Goal: Find specific page/section: Find specific page/section

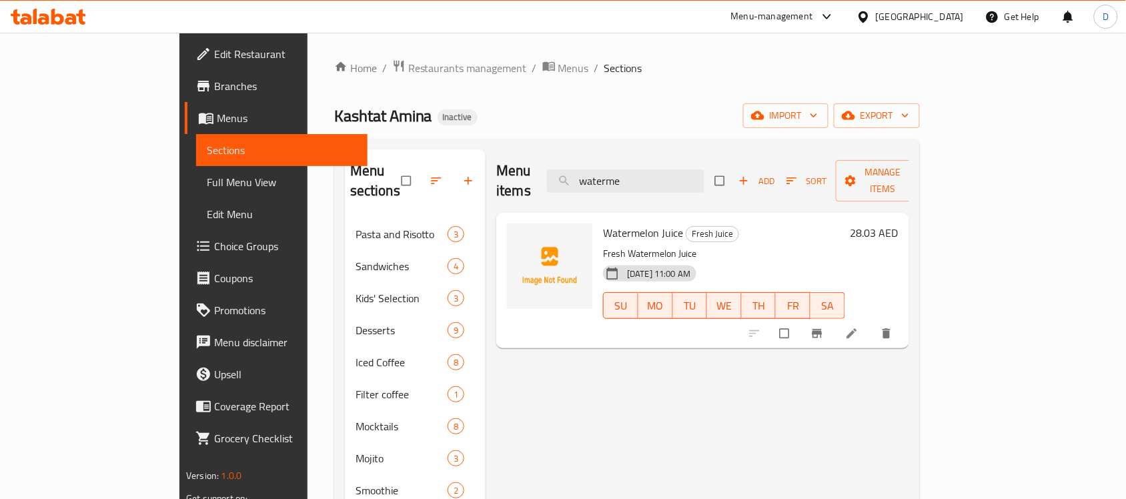
drag, startPoint x: 705, startPoint y: 174, endPoint x: 589, endPoint y: 165, distance: 117.1
click at [589, 165] on div "Menu items waterme Add Sort Manage items" at bounding box center [702, 180] width 413 height 63
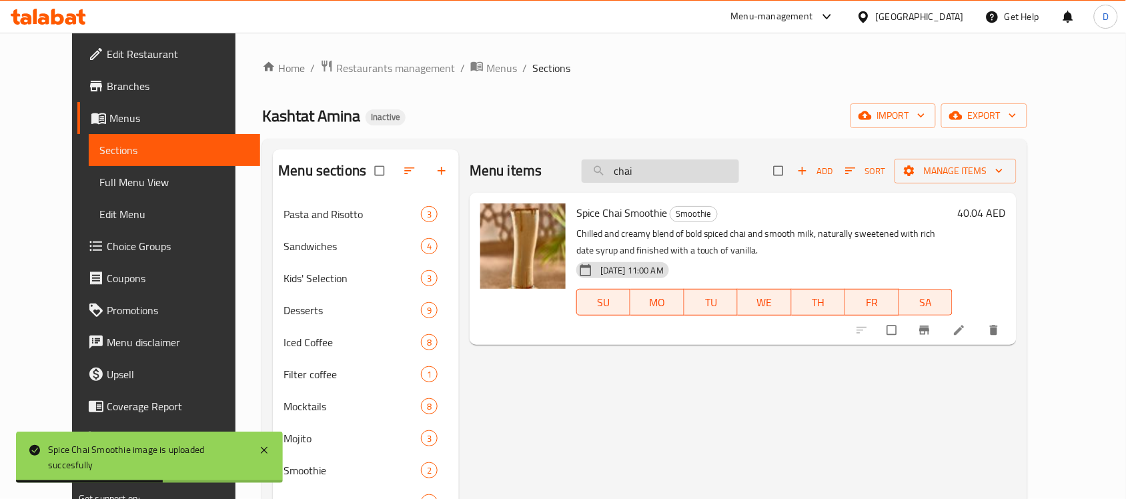
drag, startPoint x: 669, startPoint y: 175, endPoint x: 619, endPoint y: 172, distance: 50.8
click at [619, 172] on input "chai" at bounding box center [660, 170] width 157 height 23
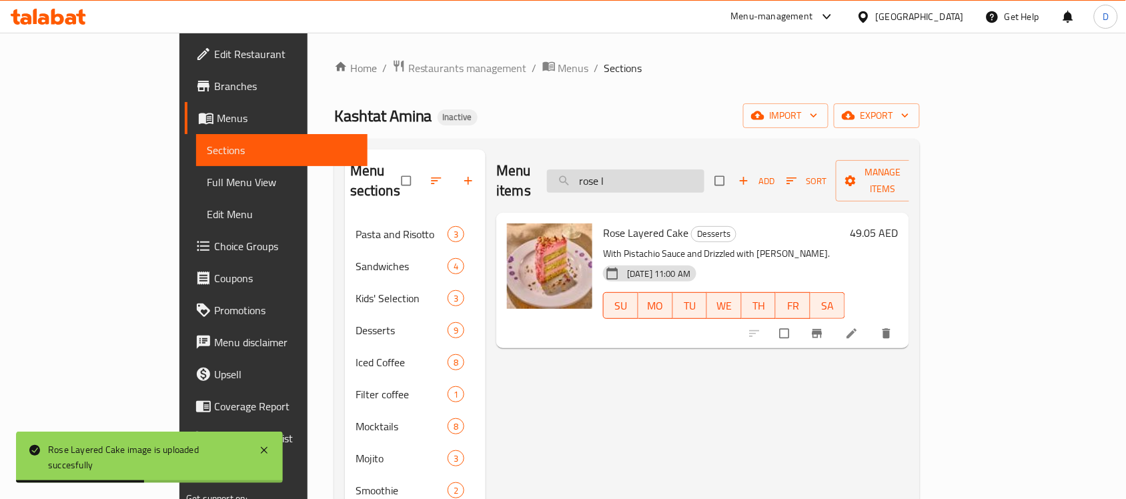
drag, startPoint x: 675, startPoint y: 169, endPoint x: 616, endPoint y: 179, distance: 59.6
click at [616, 179] on input "rose l" at bounding box center [625, 180] width 157 height 23
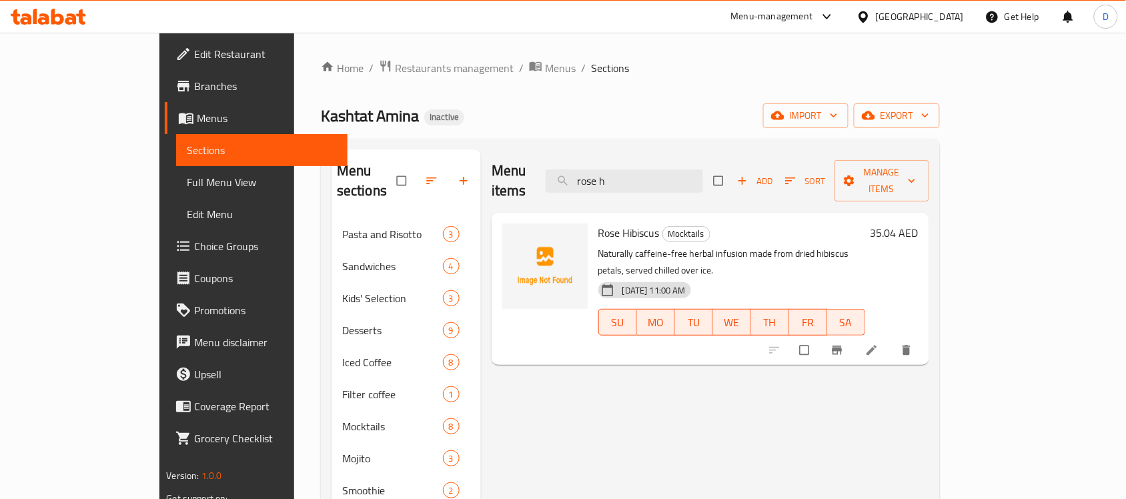
type input "rose h"
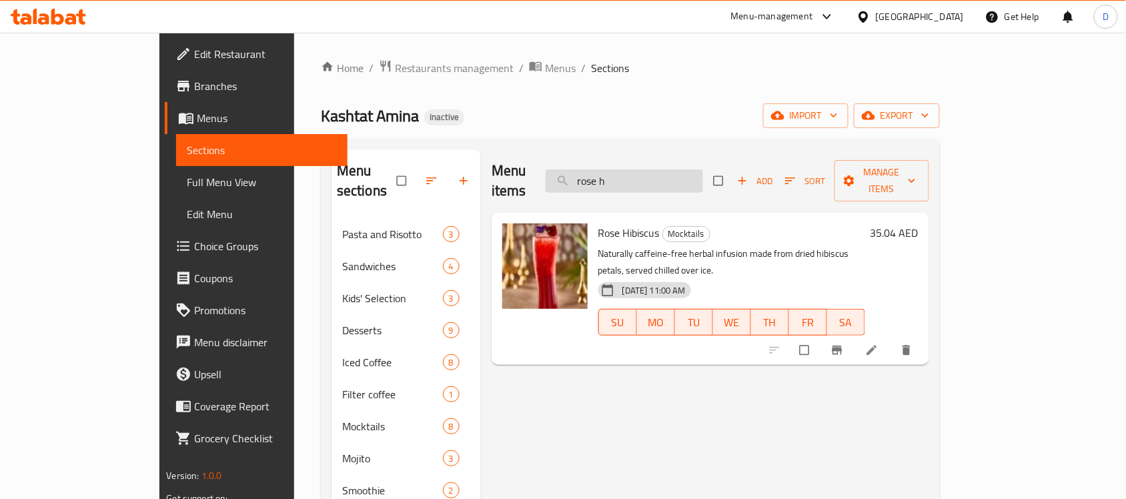
drag, startPoint x: 694, startPoint y: 181, endPoint x: 625, endPoint y: 175, distance: 69.6
click at [625, 175] on input "rose h" at bounding box center [624, 180] width 157 height 23
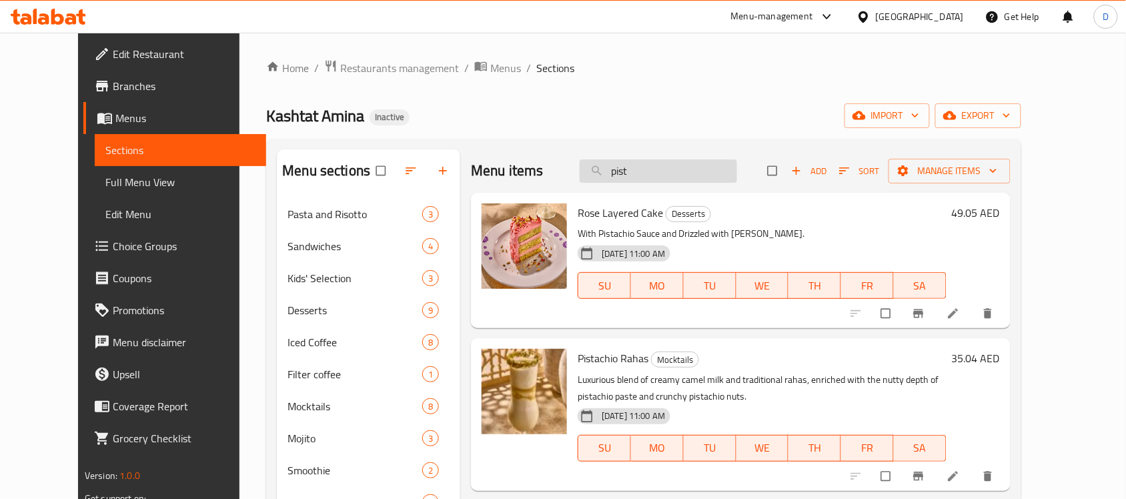
drag, startPoint x: 696, startPoint y: 174, endPoint x: 609, endPoint y: 181, distance: 87.7
click at [609, 181] on input "pist" at bounding box center [658, 170] width 157 height 23
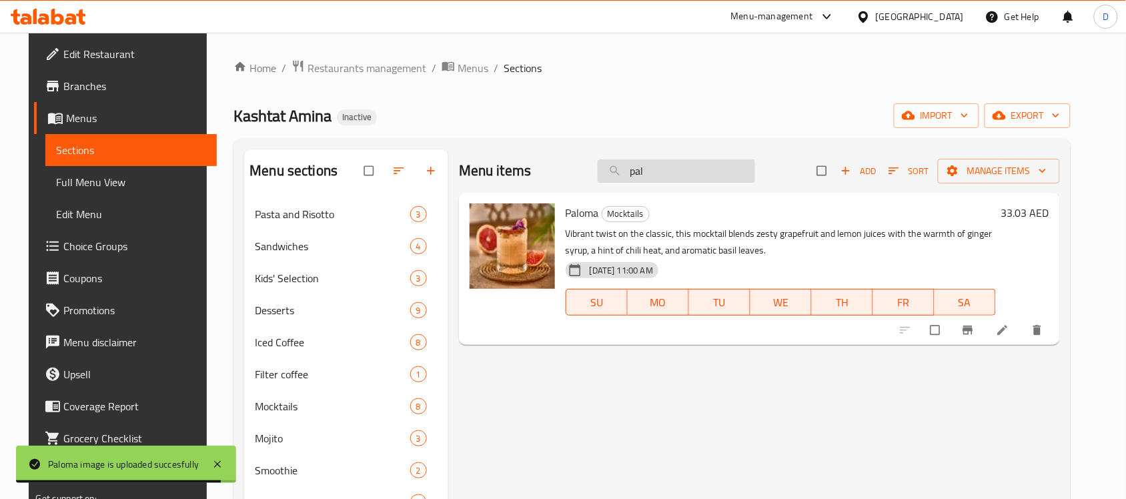
drag, startPoint x: 656, startPoint y: 171, endPoint x: 617, endPoint y: 167, distance: 38.9
click at [617, 167] on input "pal" at bounding box center [676, 170] width 157 height 23
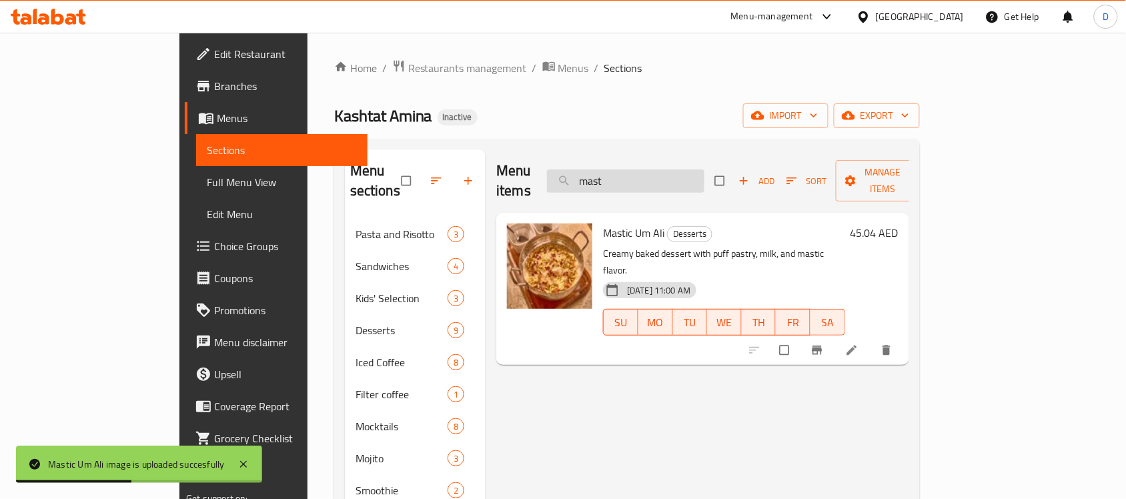
drag, startPoint x: 691, startPoint y: 171, endPoint x: 631, endPoint y: 170, distance: 60.7
click at [631, 170] on input "mast" at bounding box center [625, 180] width 157 height 23
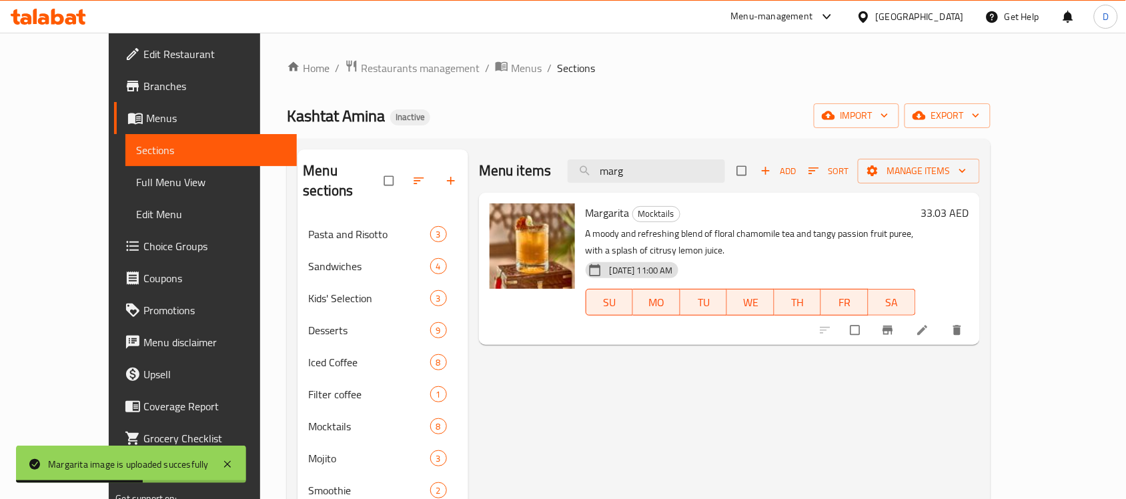
drag, startPoint x: 671, startPoint y: 164, endPoint x: 606, endPoint y: 172, distance: 65.9
click at [606, 172] on div "Menu items marg Add Sort Manage items" at bounding box center [729, 170] width 501 height 43
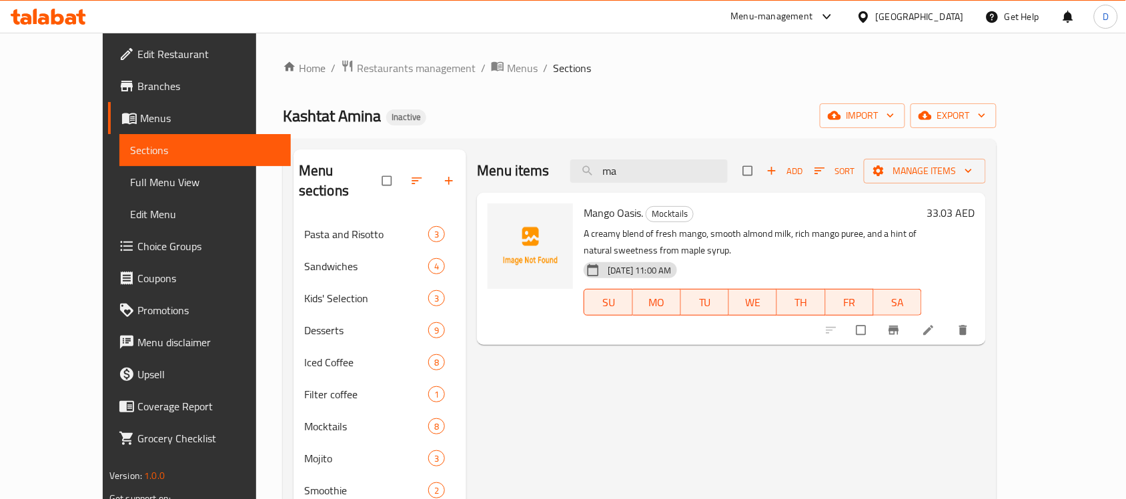
type input "m"
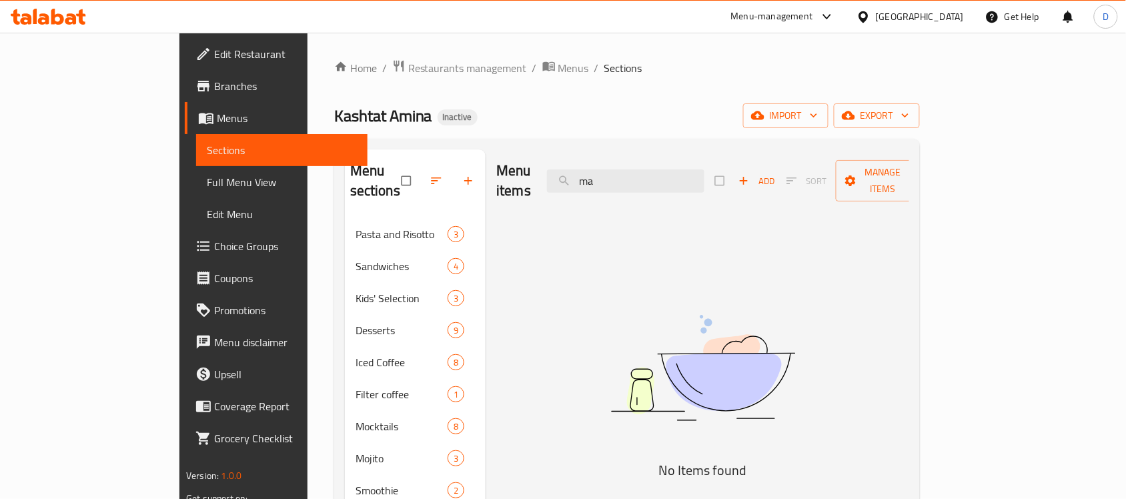
type input "m"
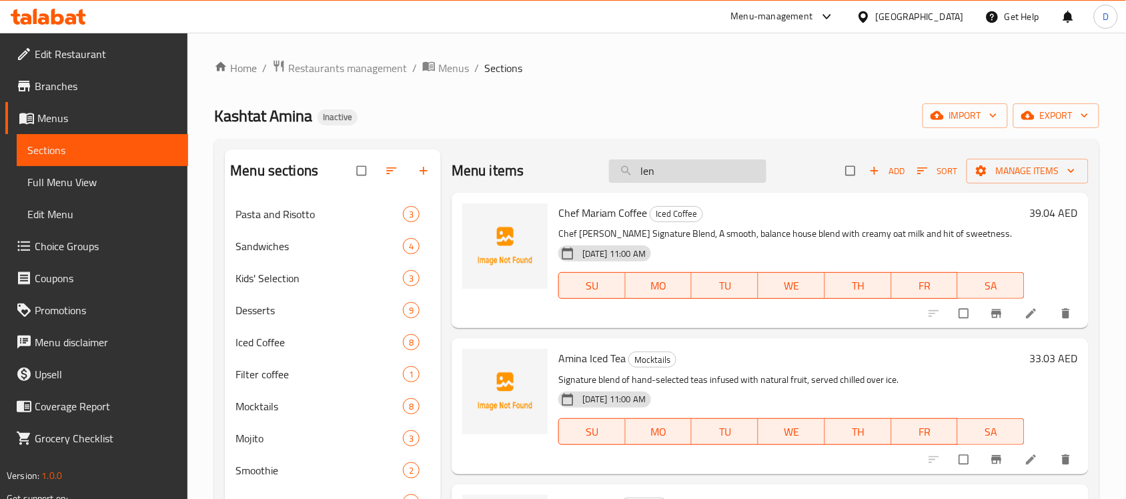
click at [662, 177] on input "len" at bounding box center [687, 170] width 157 height 23
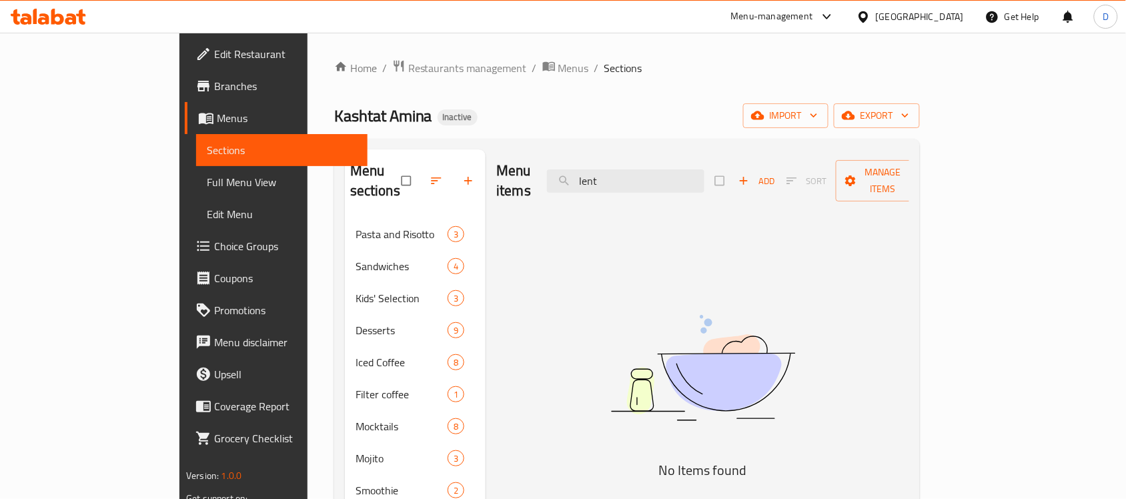
drag, startPoint x: 669, startPoint y: 172, endPoint x: 595, endPoint y: 194, distance: 77.1
click at [595, 194] on div "Menu items lent Add Sort Manage items No Items found" at bounding box center [698, 398] width 424 height 499
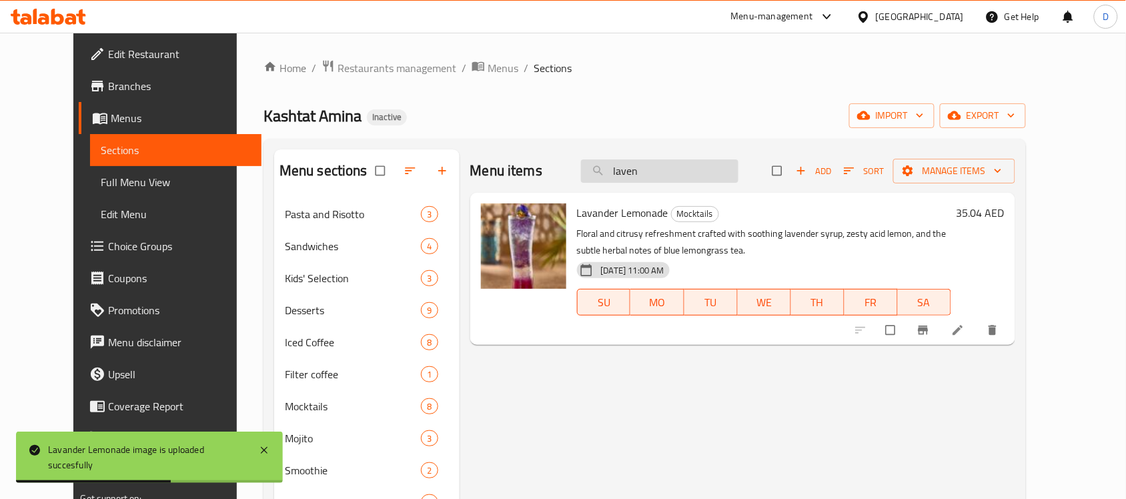
drag, startPoint x: 693, startPoint y: 175, endPoint x: 629, endPoint y: 182, distance: 63.8
click at [629, 182] on input "laven" at bounding box center [659, 170] width 157 height 23
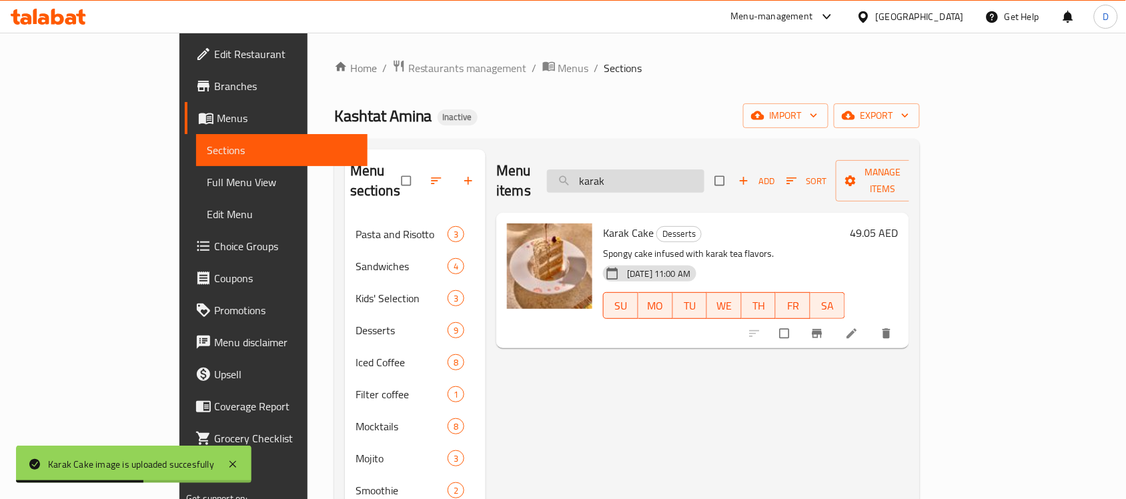
drag, startPoint x: 677, startPoint y: 170, endPoint x: 609, endPoint y: 177, distance: 69.1
click at [609, 177] on input "karak" at bounding box center [625, 180] width 157 height 23
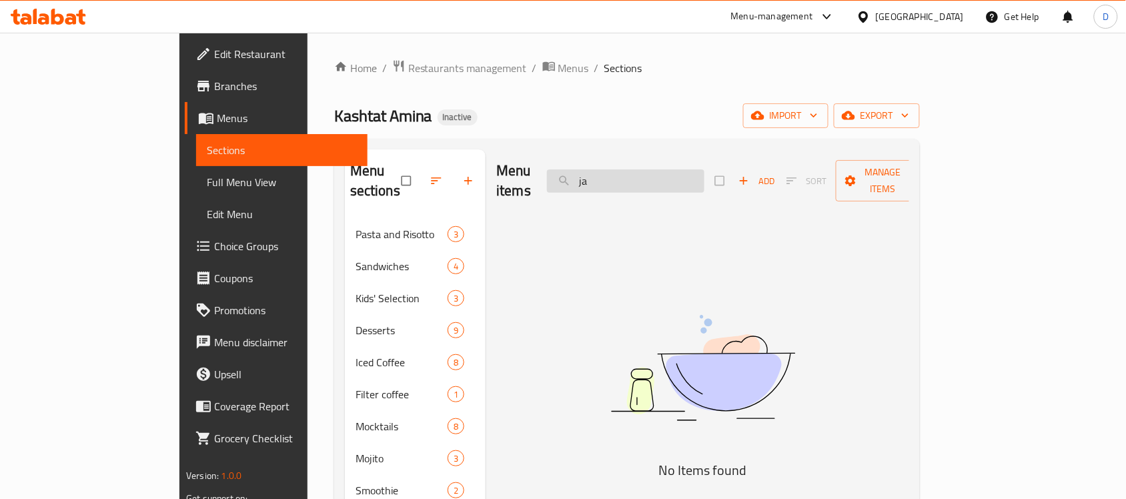
type input "j"
type input "f"
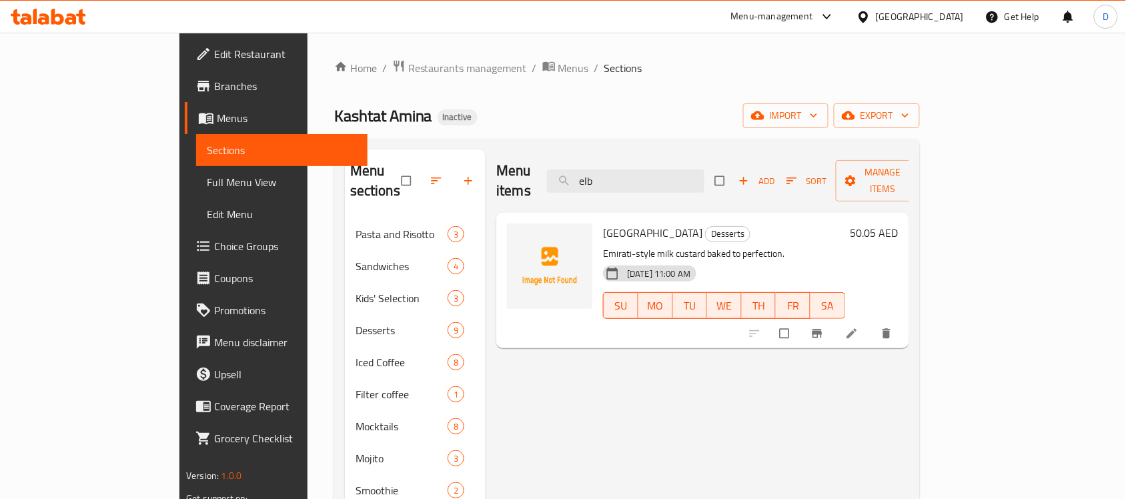
type input "elb"
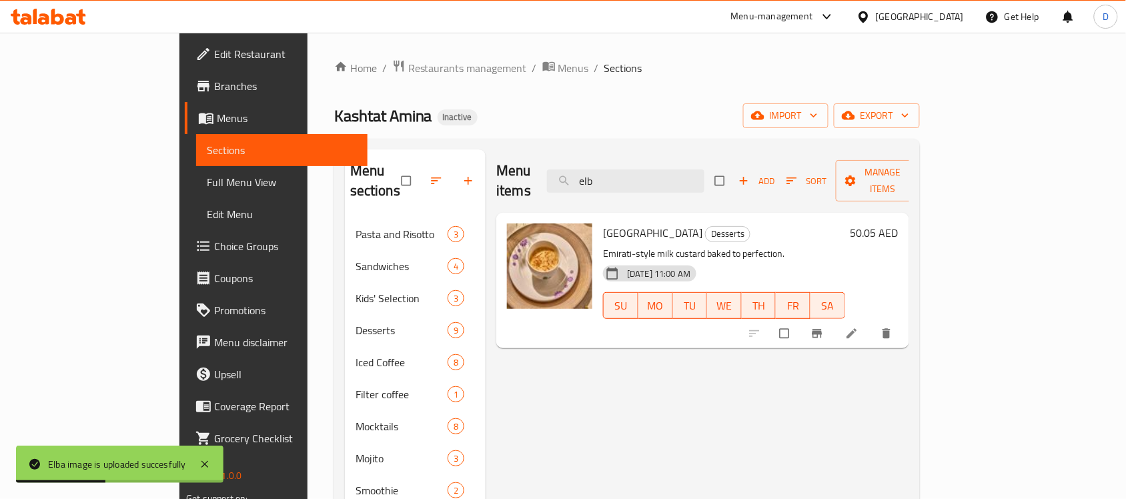
drag, startPoint x: 668, startPoint y: 177, endPoint x: 631, endPoint y: 185, distance: 37.4
click at [631, 185] on div "Menu items elb Add Sort Manage items" at bounding box center [702, 180] width 413 height 63
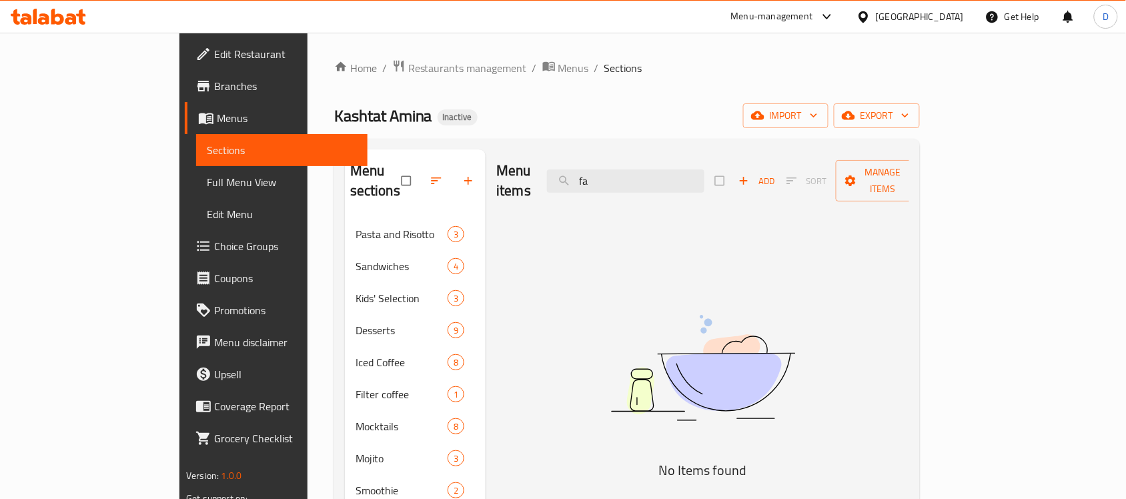
type input "f"
type input "c"
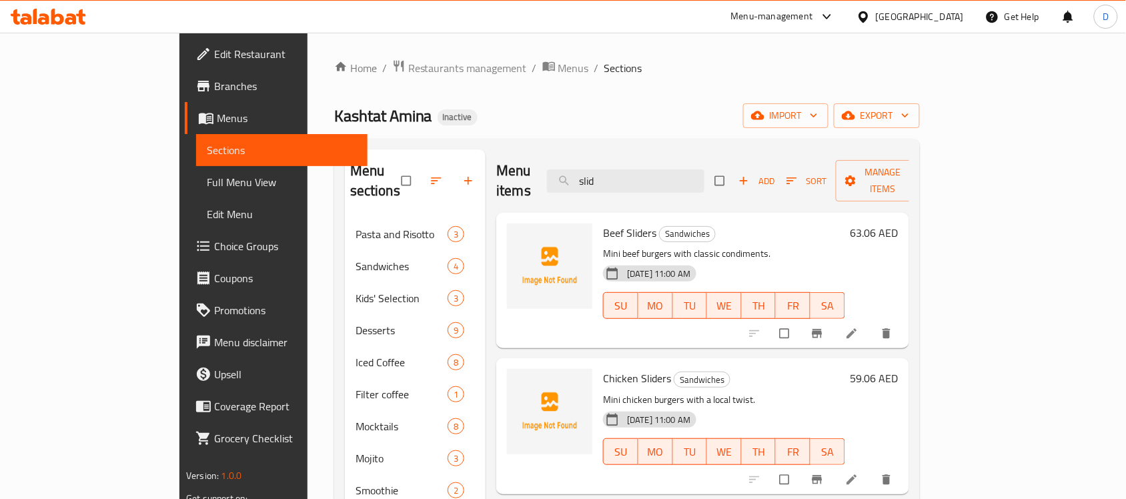
type input "slid"
drag, startPoint x: 626, startPoint y: 356, endPoint x: 559, endPoint y: 355, distance: 66.7
click at [603, 369] on h6 "Chicken Sliders Sandwiches" at bounding box center [724, 378] width 242 height 19
copy span "Chicken Sliders"
drag, startPoint x: 668, startPoint y: 175, endPoint x: 627, endPoint y: 188, distance: 42.6
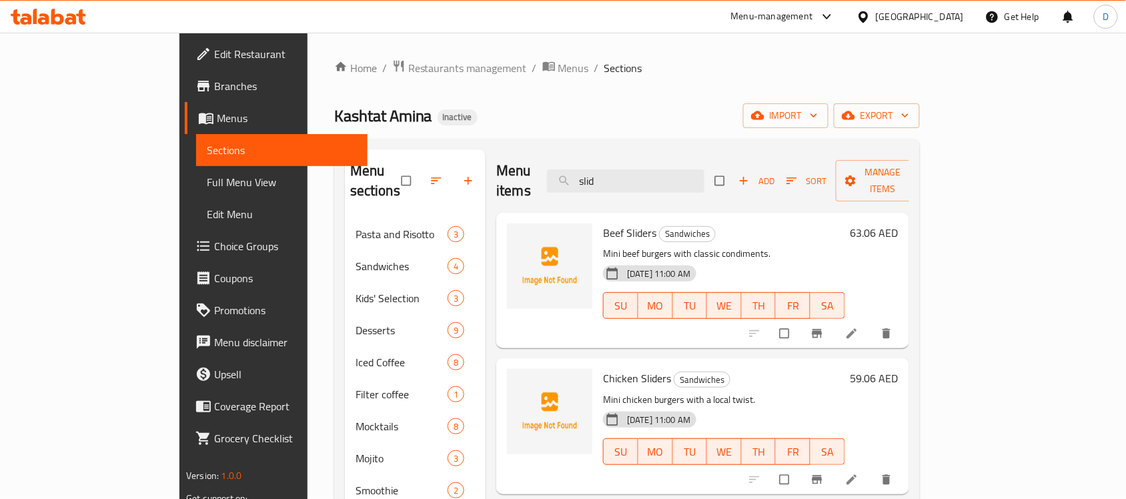
click at [627, 188] on div "Menu items slid Add Sort Manage items" at bounding box center [702, 180] width 413 height 63
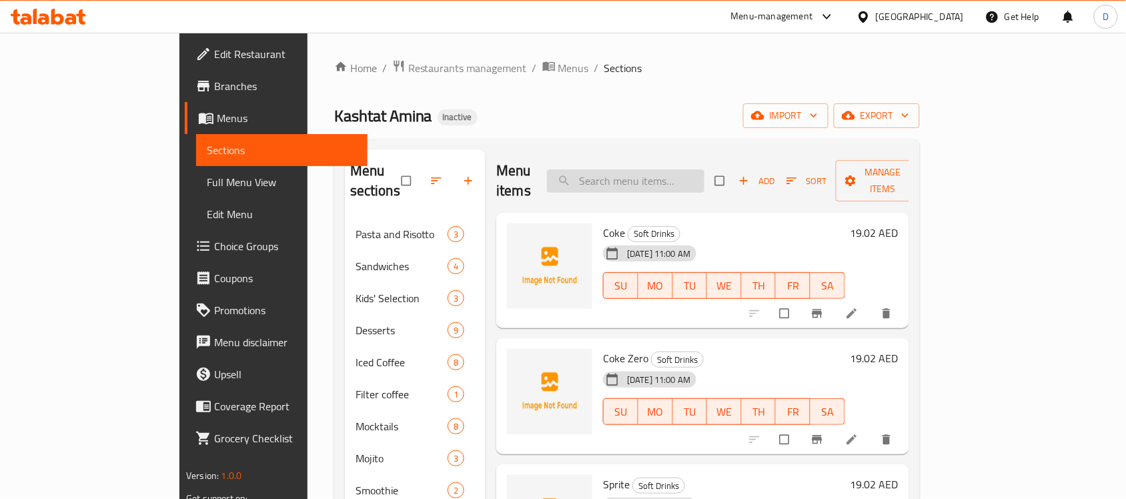
click at [655, 169] on input "search" at bounding box center [625, 180] width 157 height 23
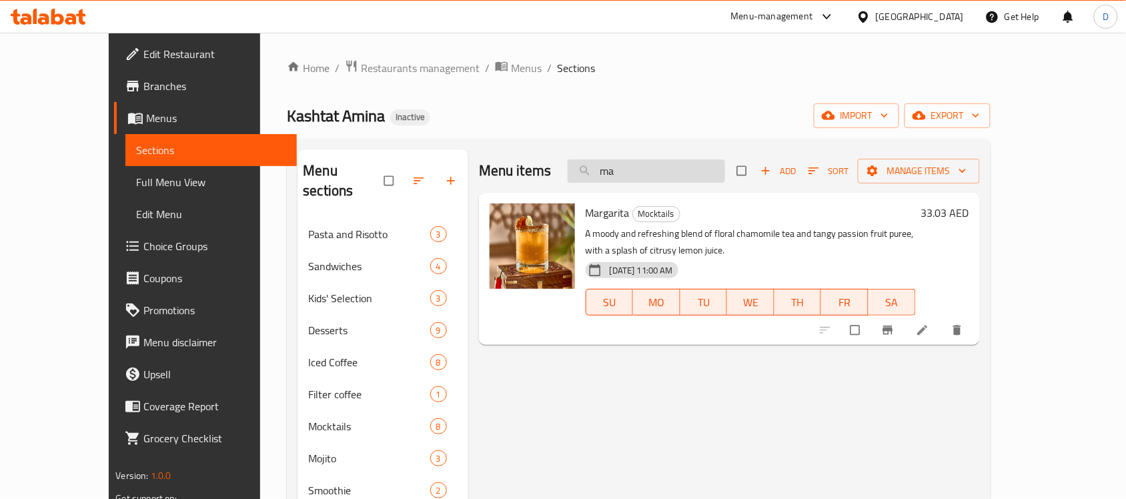
type input "m"
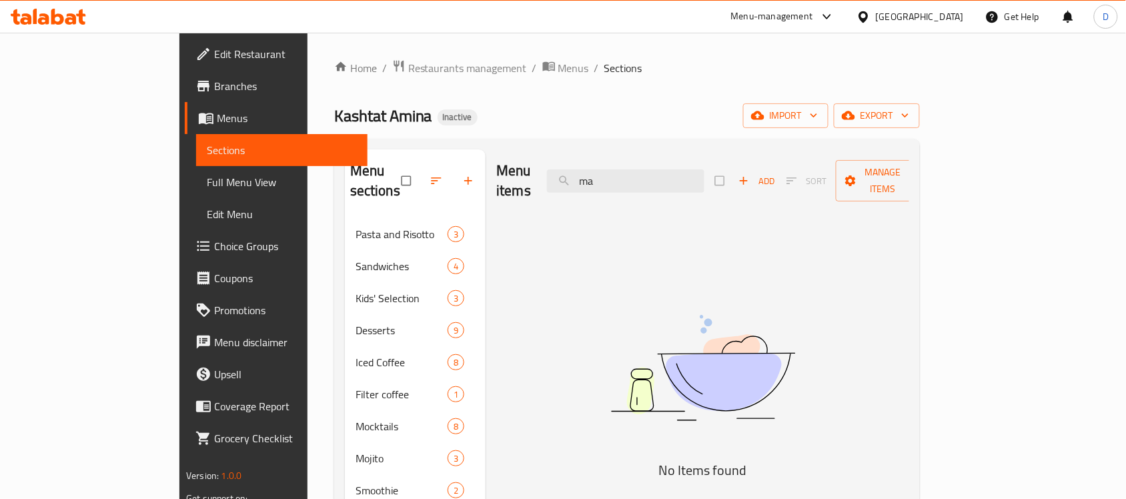
type input "m"
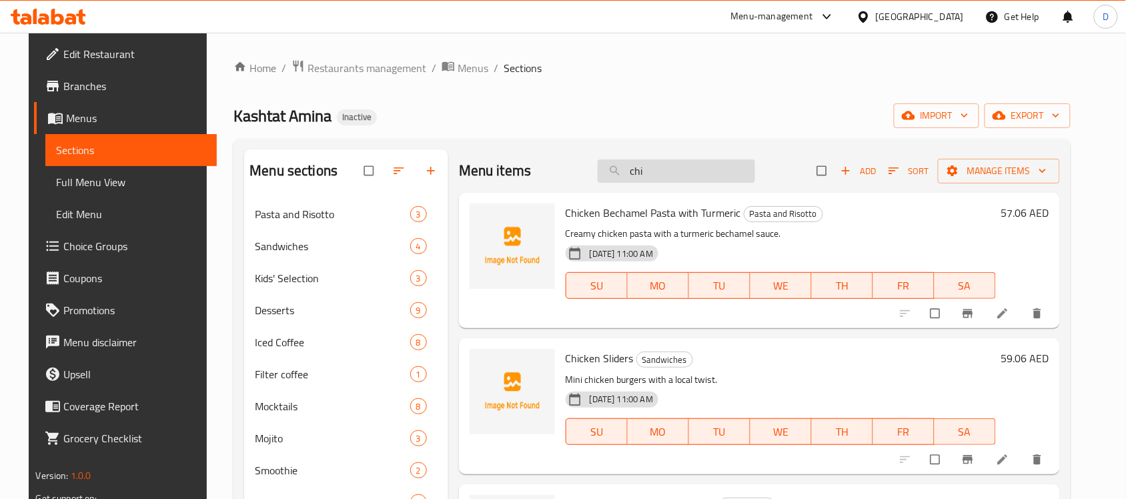
click at [685, 174] on input "chi" at bounding box center [676, 170] width 157 height 23
type input "c"
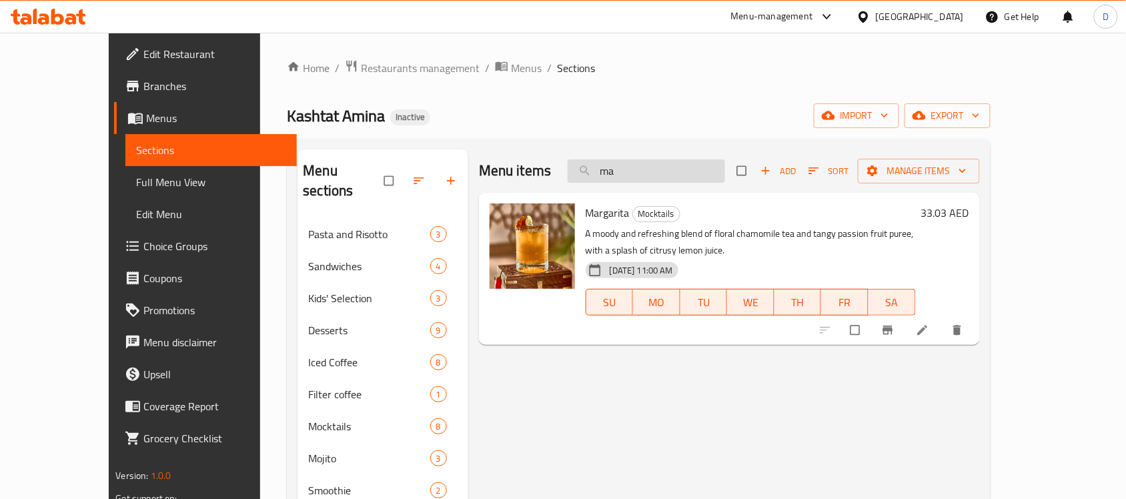
type input "m"
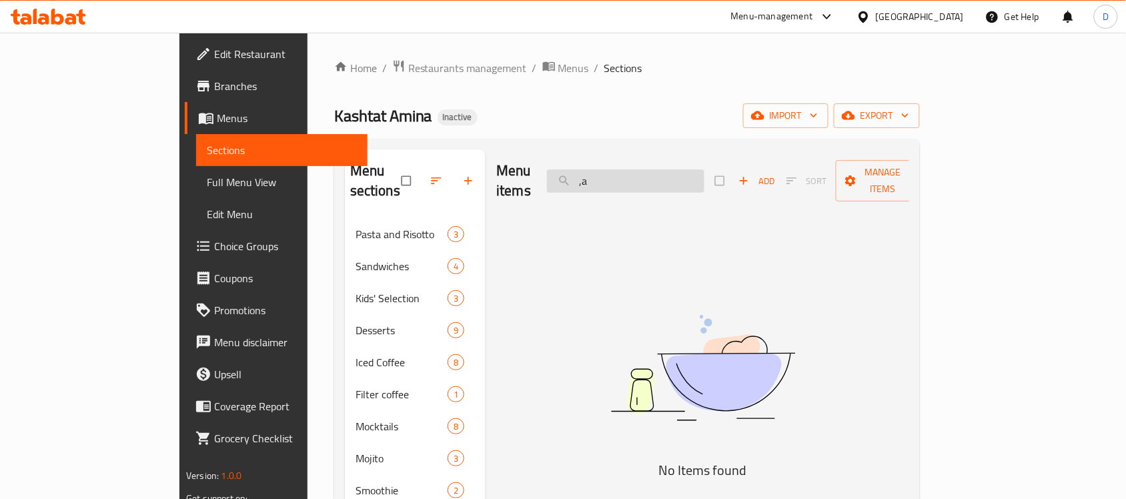
type input ","
type input "m"
type input "l"
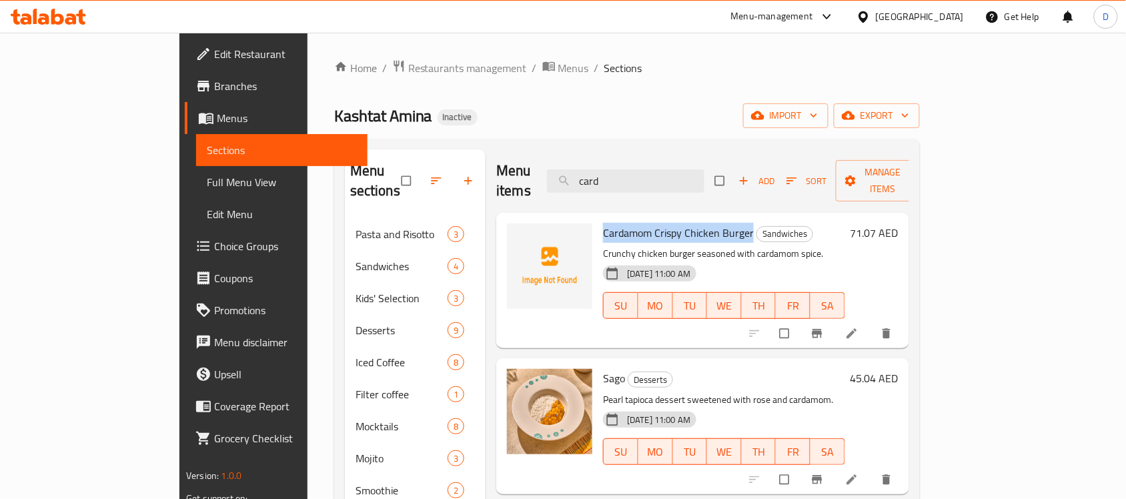
drag, startPoint x: 708, startPoint y: 214, endPoint x: 561, endPoint y: 220, distance: 147.6
click at [603, 224] on h6 "Cardamom Crispy Chicken Burger Sandwiches" at bounding box center [724, 233] width 242 height 19
copy span "Cardamom Crispy Chicken Burger"
drag, startPoint x: 682, startPoint y: 167, endPoint x: 629, endPoint y: 180, distance: 54.9
click at [629, 180] on input "card" at bounding box center [625, 180] width 157 height 23
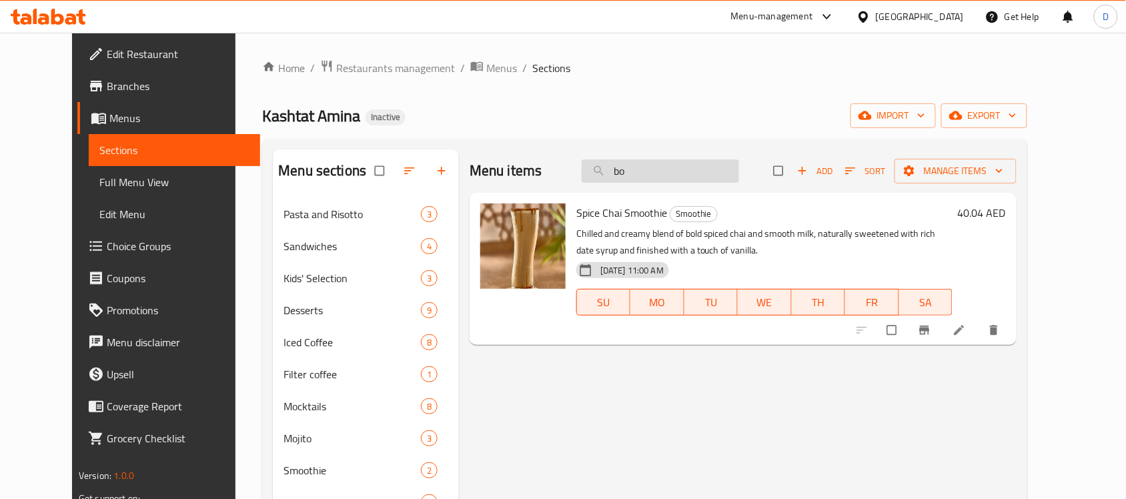
type input "b"
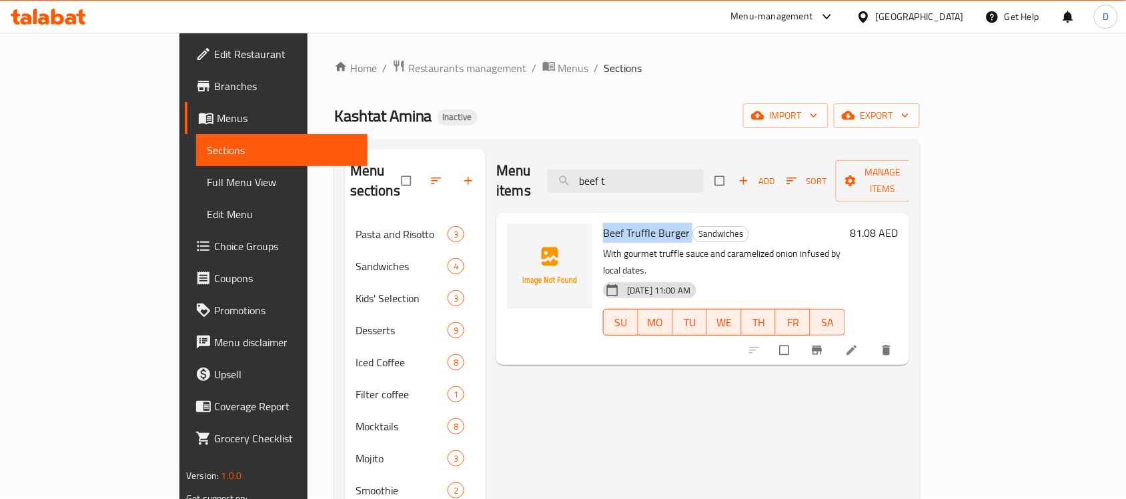
drag, startPoint x: 645, startPoint y: 214, endPoint x: 559, endPoint y: 217, distance: 85.5
click at [603, 224] on h6 "Beef Truffle Burger Sandwiches" at bounding box center [724, 233] width 242 height 19
copy h6 "Beef Truffle Burger"
click at [705, 172] on input "beef t" at bounding box center [625, 180] width 157 height 23
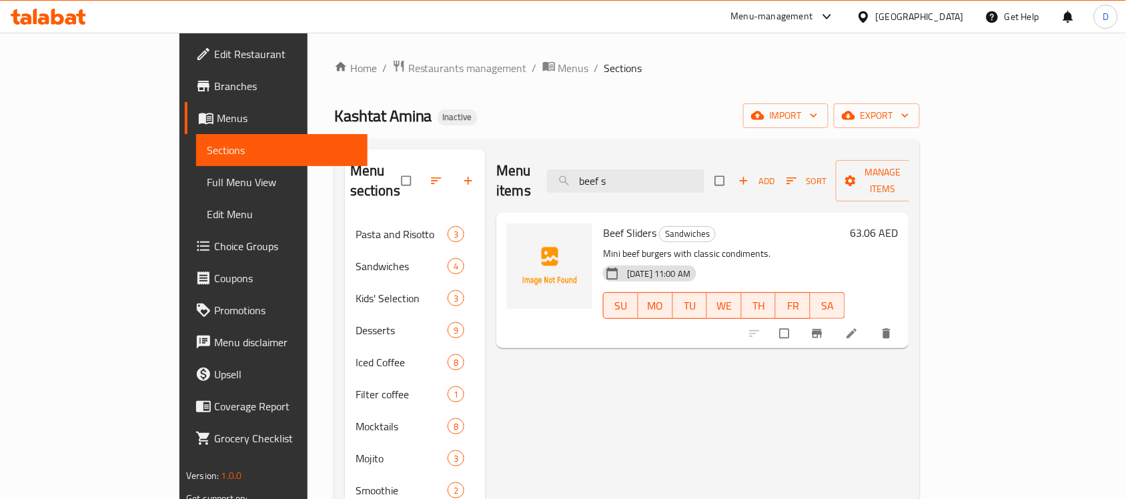
type input "beef s"
drag, startPoint x: 612, startPoint y: 215, endPoint x: 555, endPoint y: 218, distance: 56.8
click at [598, 218] on div "Beef Sliders Sandwiches Mini beef burgers with classic condiments. [DATE] 11:00…" at bounding box center [724, 280] width 253 height 125
copy span "Beef Sliders"
drag, startPoint x: 677, startPoint y: 172, endPoint x: 619, endPoint y: 190, distance: 60.8
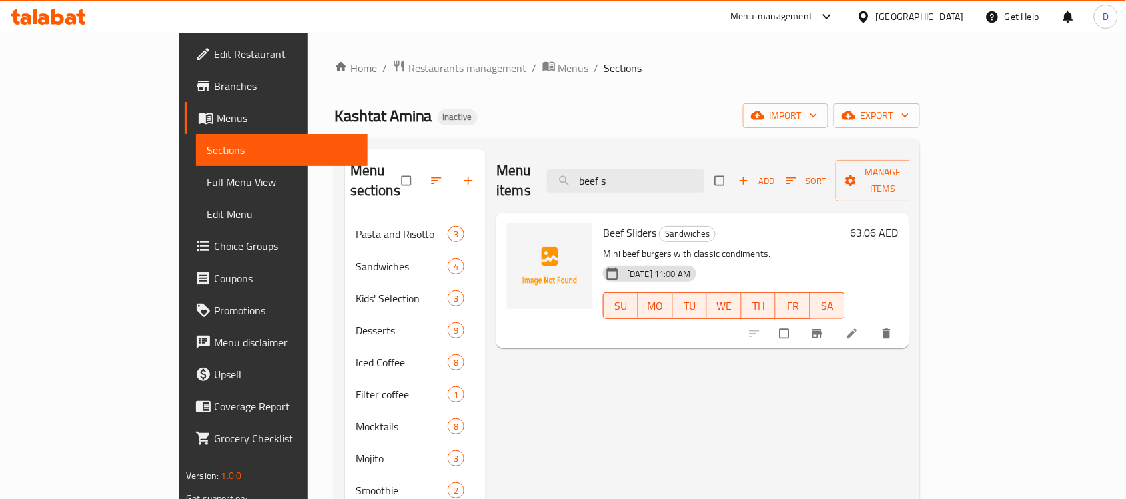
click at [619, 190] on div "Menu items beef s Add Sort Manage items" at bounding box center [702, 180] width 413 height 63
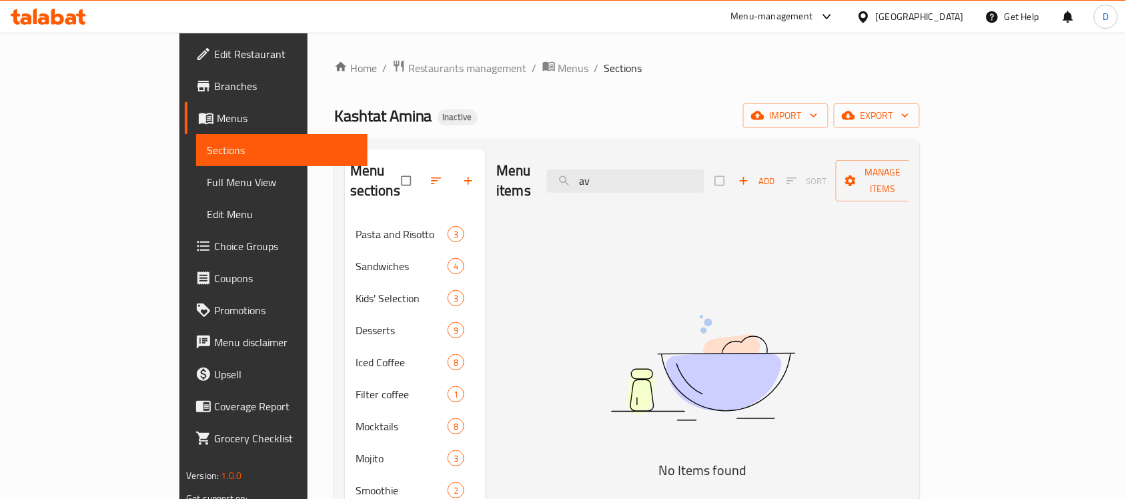
type input "a"
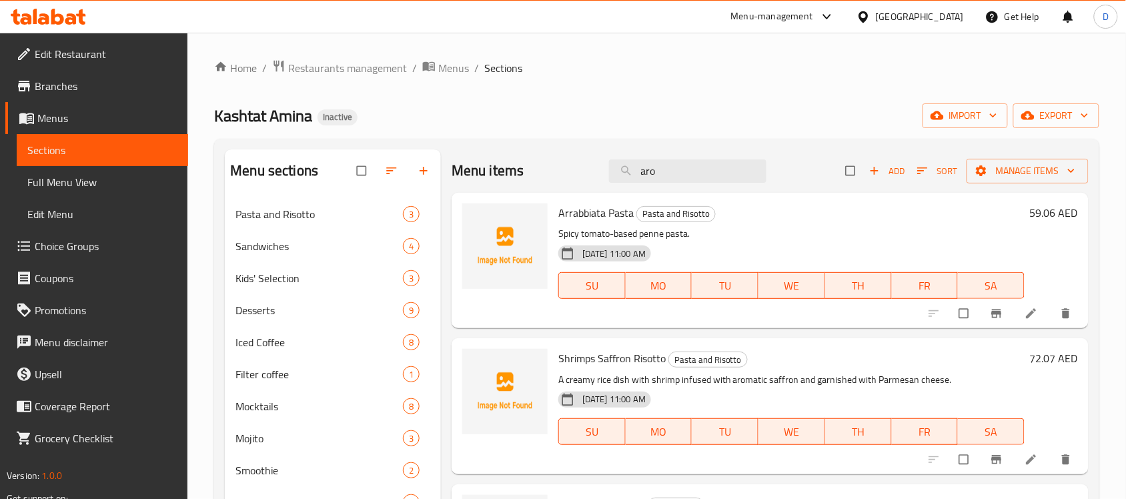
type input "arou"
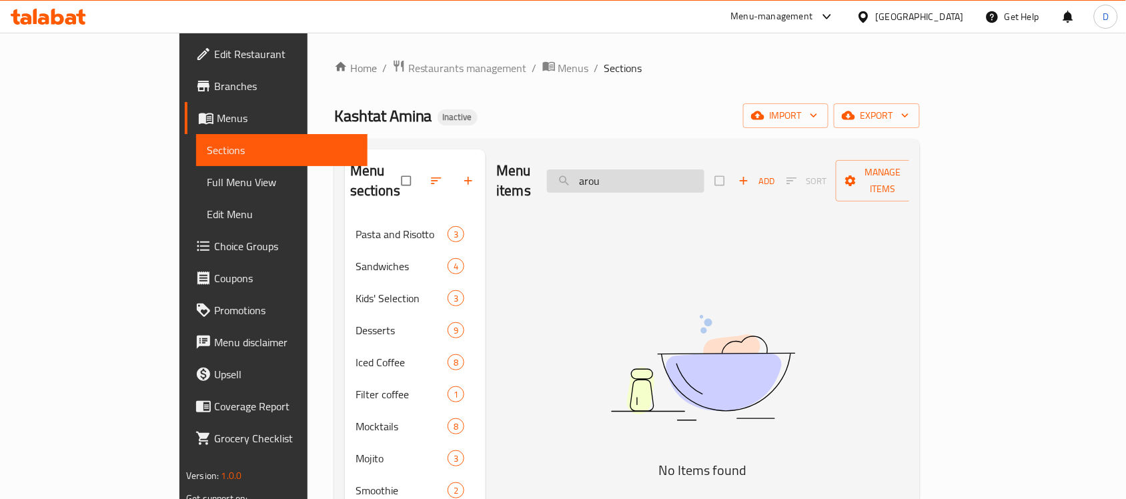
drag, startPoint x: 664, startPoint y: 172, endPoint x: 621, endPoint y: 173, distance: 43.4
click at [621, 173] on input "arou" at bounding box center [625, 180] width 157 height 23
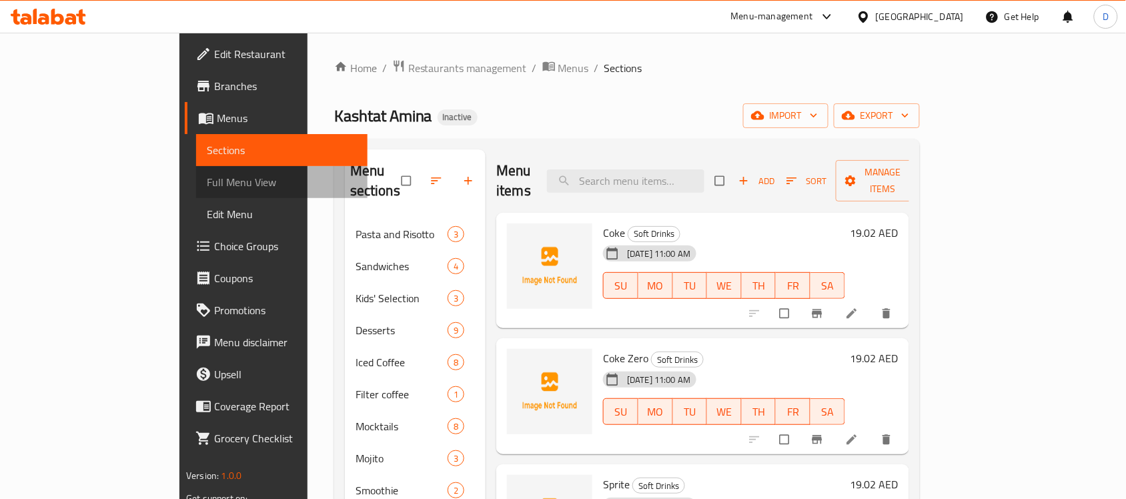
click at [207, 180] on span "Full Menu View" at bounding box center [282, 182] width 150 height 16
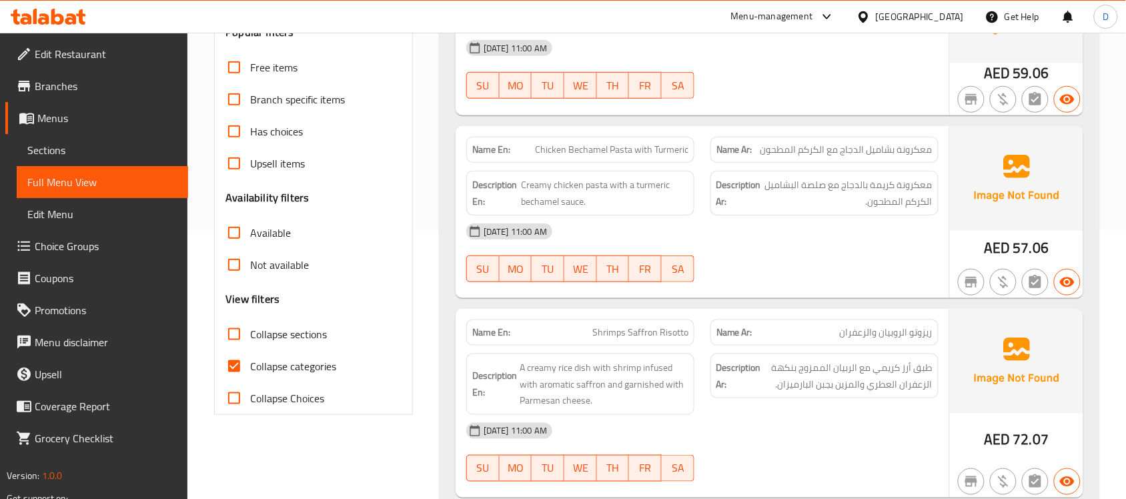
scroll to position [334, 0]
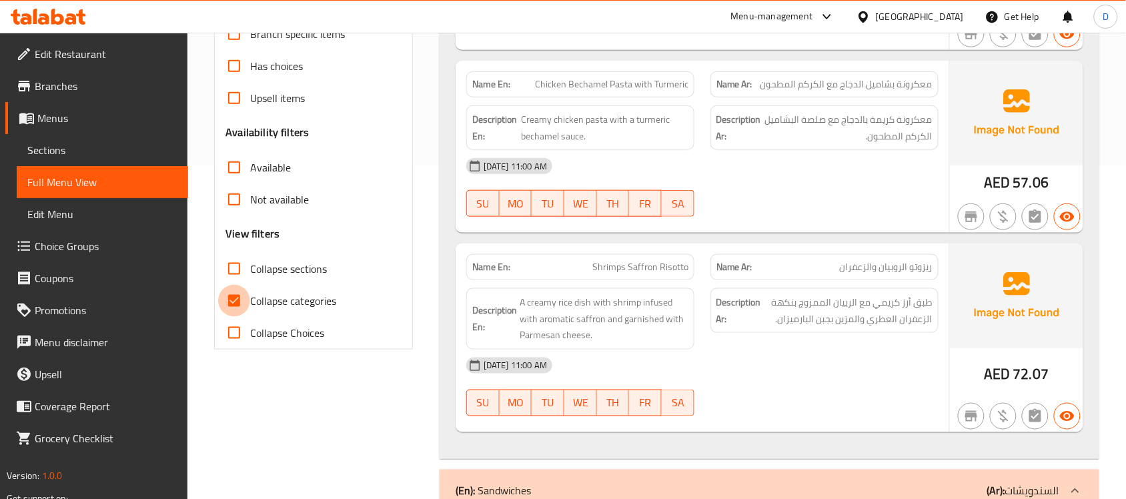
click at [230, 300] on input "Collapse categories" at bounding box center [234, 301] width 32 height 32
checkbox input "false"
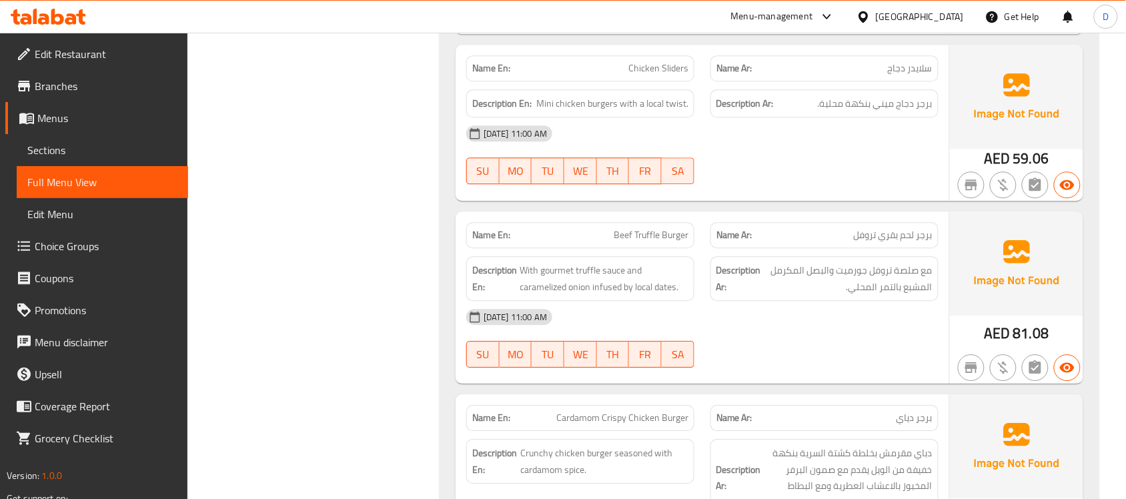
scroll to position [0, 0]
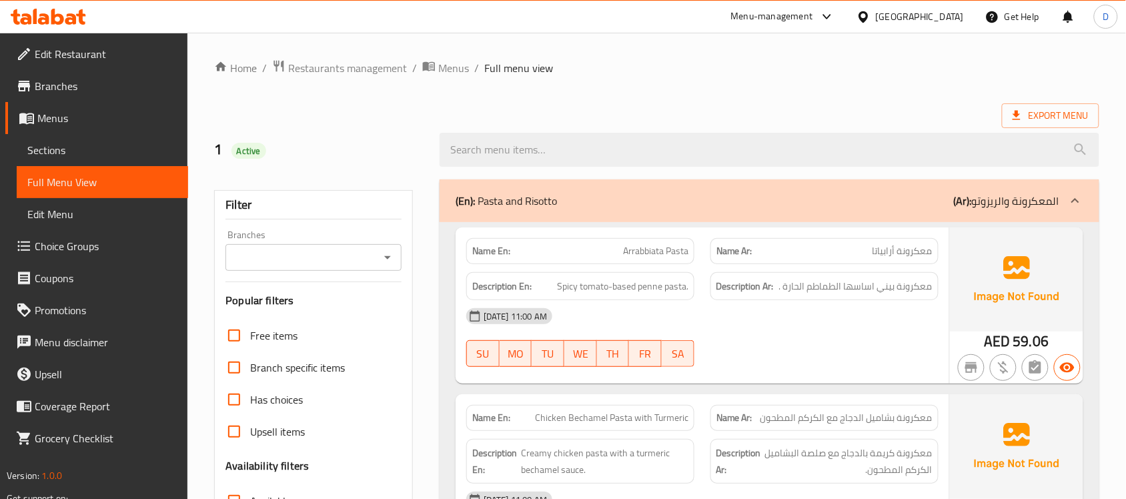
click at [364, 67] on span "Restaurants management" at bounding box center [347, 68] width 119 height 16
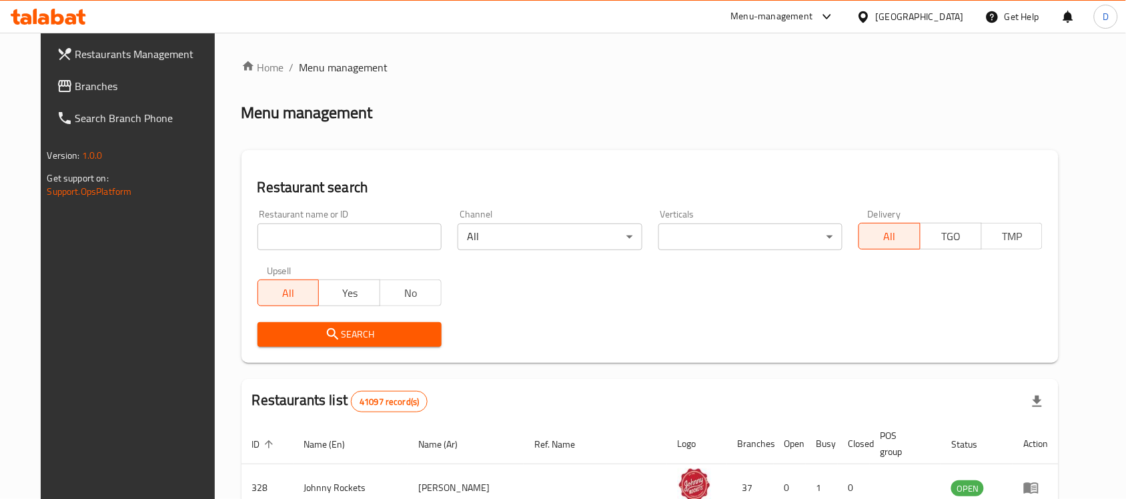
click at [75, 84] on span "Branches" at bounding box center [146, 86] width 143 height 16
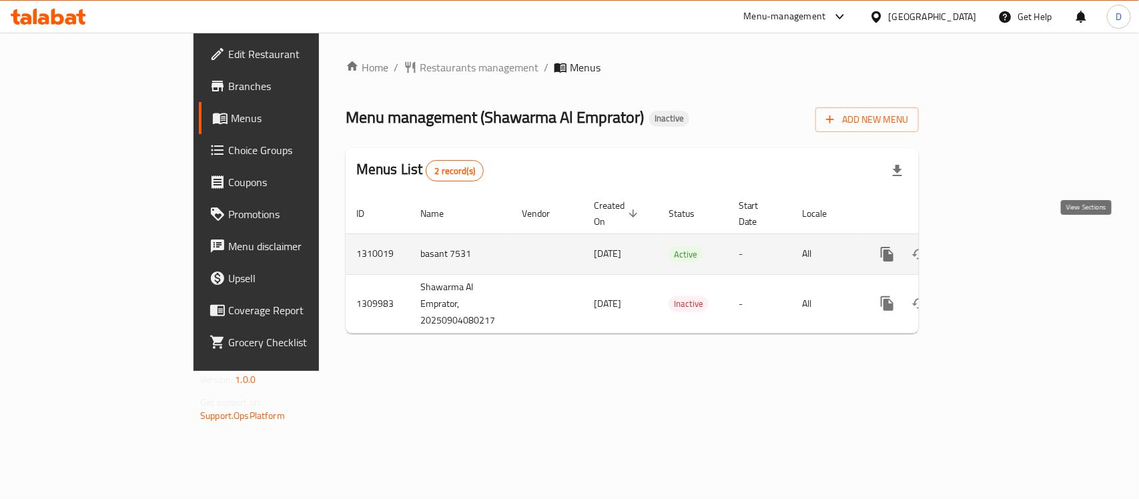
click at [992, 247] on icon "enhanced table" at bounding box center [984, 254] width 16 height 16
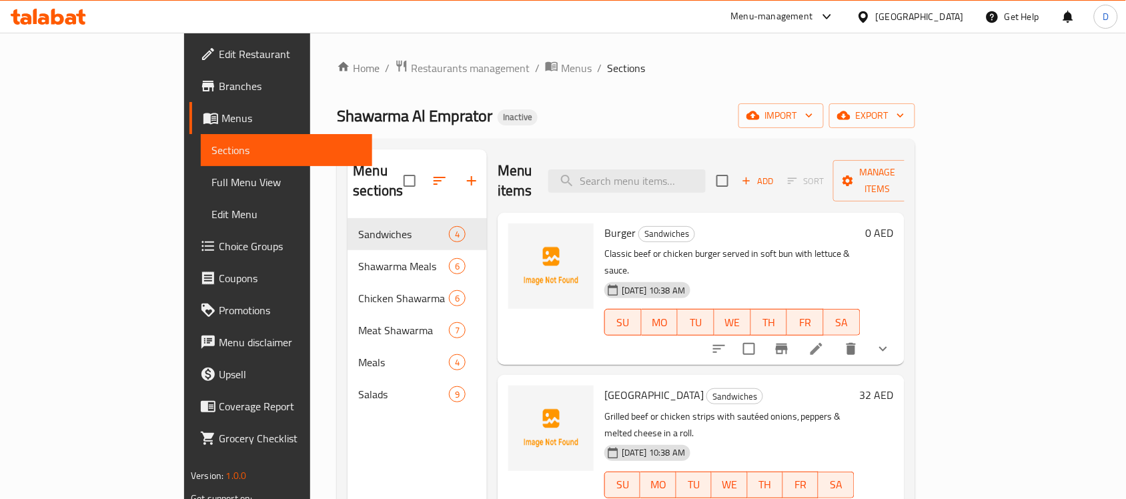
click at [219, 46] on span "Edit Restaurant" at bounding box center [290, 54] width 143 height 16
